Goal: Obtain resource: Obtain resource

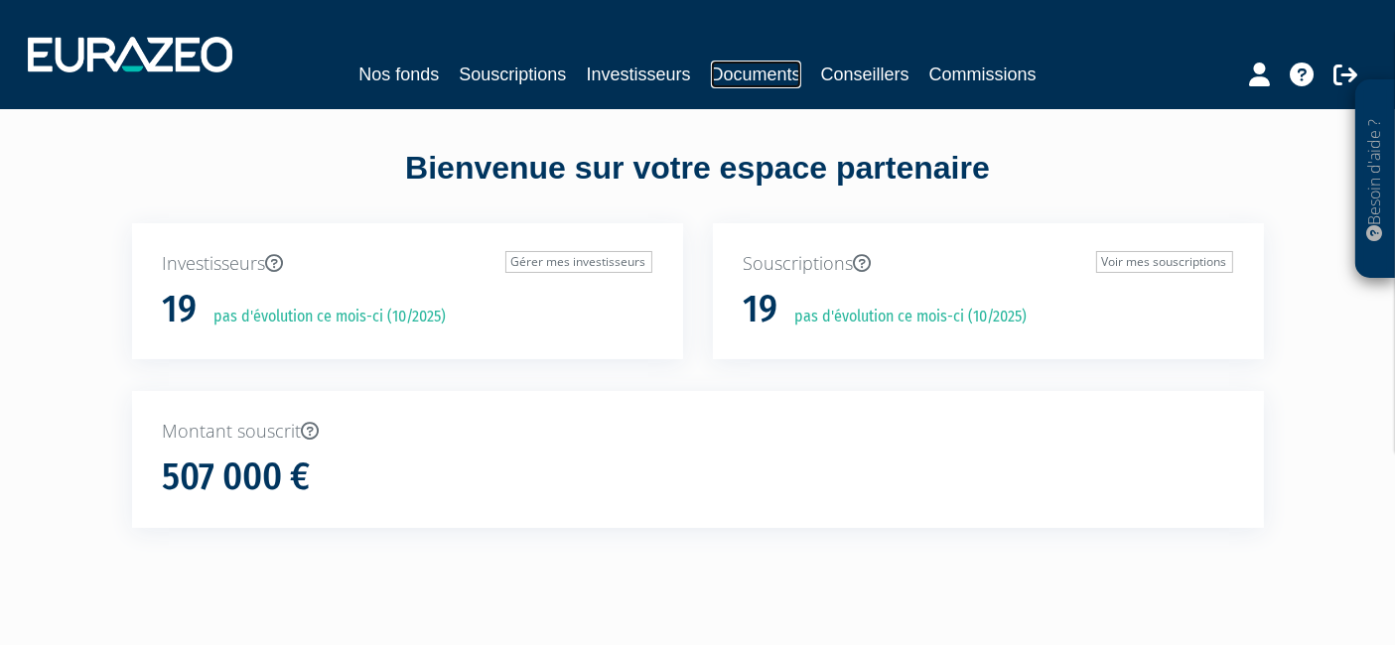
click at [747, 83] on link "Documents" at bounding box center [756, 75] width 90 height 28
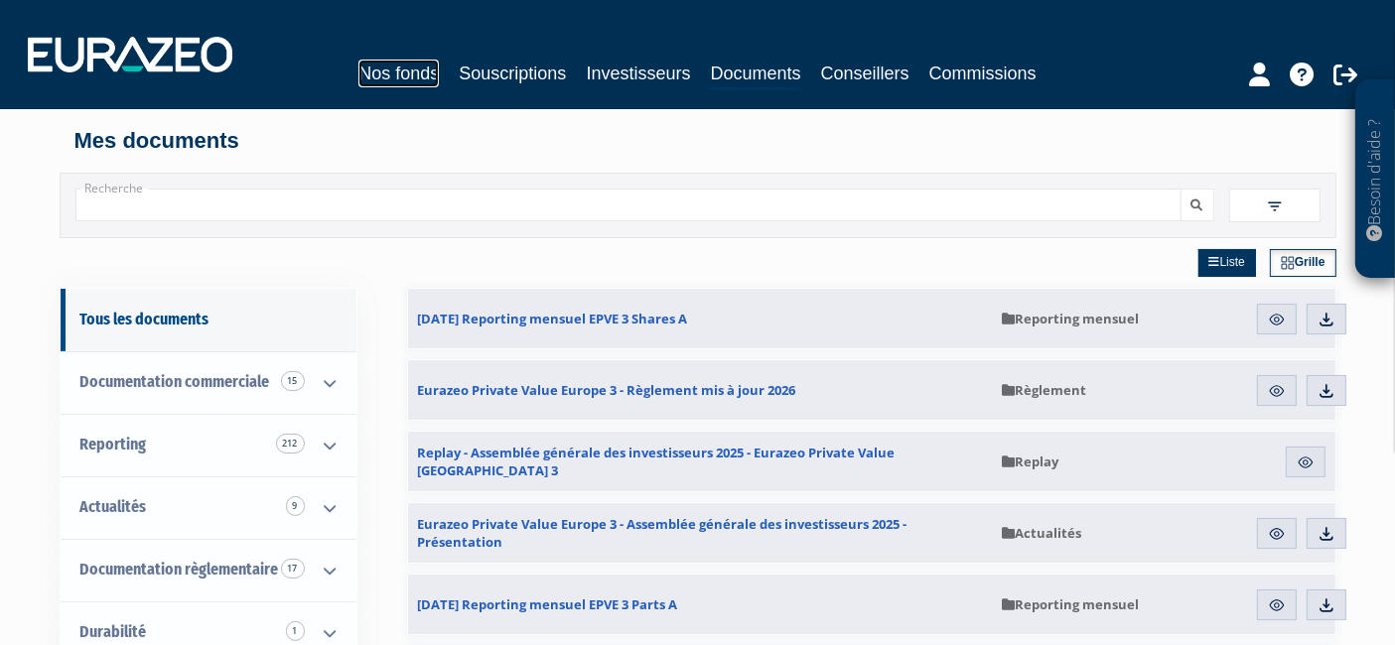
click at [422, 83] on link "Nos fonds" at bounding box center [398, 74] width 80 height 28
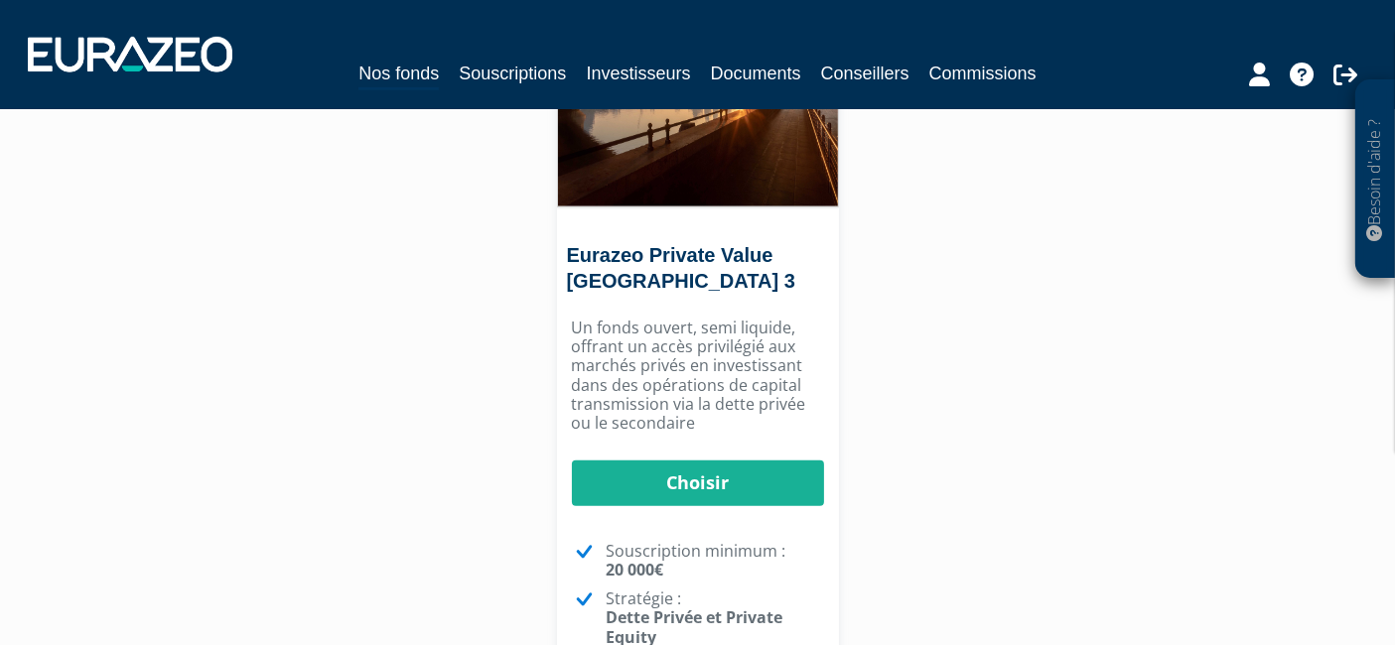
scroll to position [1213, 0]
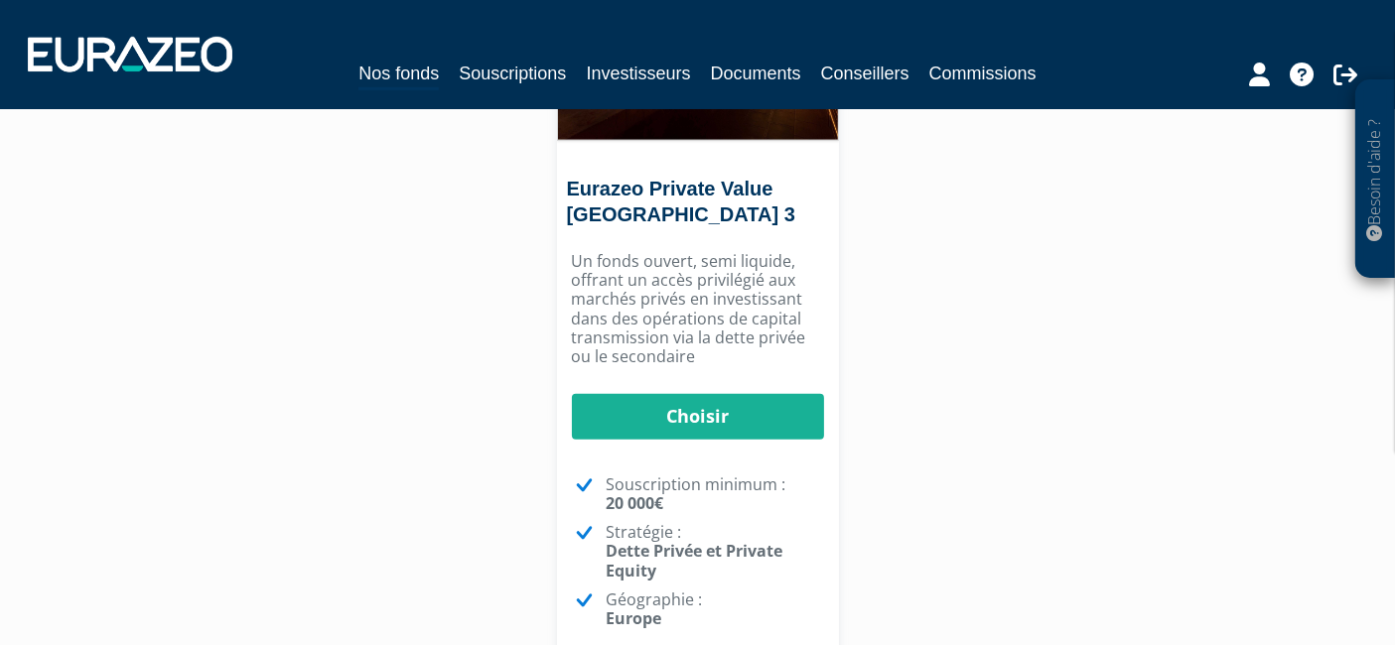
click at [694, 308] on p "Un fonds ouvert, semi liquide, offrant un accès privilégié aux marchés privés e…" at bounding box center [698, 309] width 252 height 114
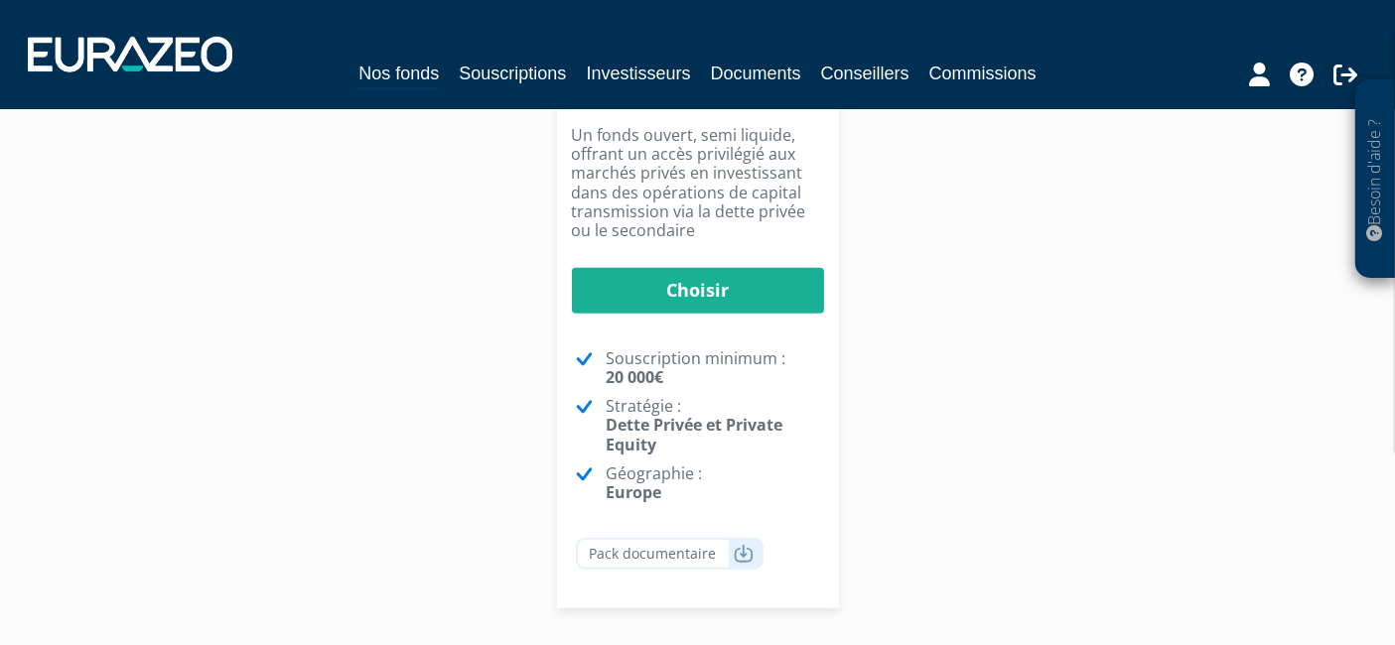
scroll to position [1433, 0]
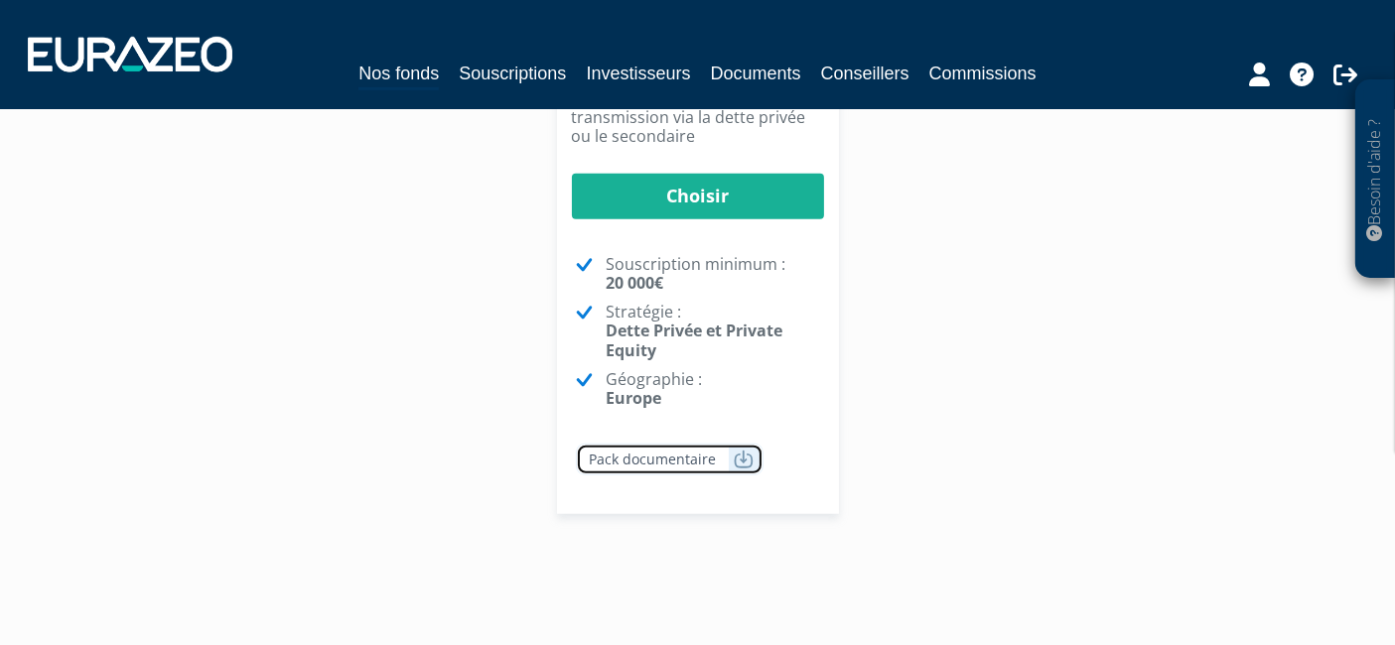
click at [728, 444] on link "Pack documentaire" at bounding box center [670, 460] width 188 height 32
